Goal: Navigation & Orientation: Find specific page/section

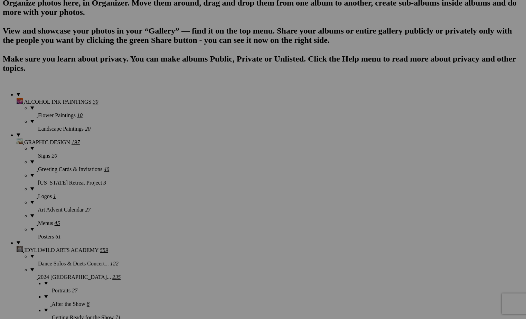
scroll to position [473, 0]
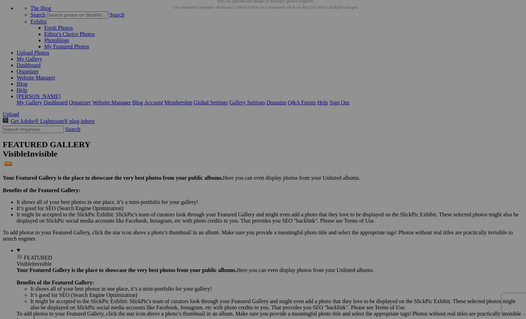
scroll to position [41, 0]
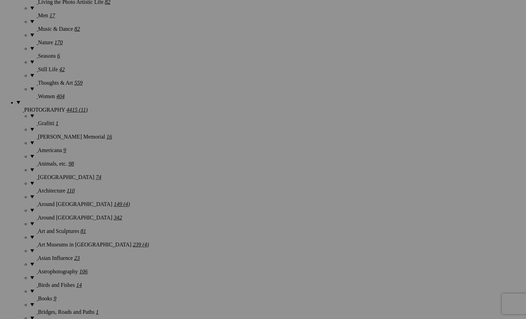
scroll to position [1016, 0]
